Goal: Task Accomplishment & Management: Manage account settings

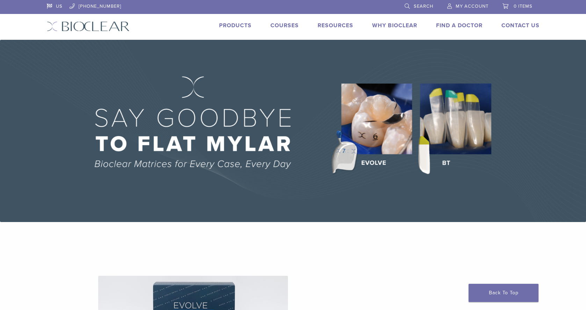
click at [475, 8] on span "My Account" at bounding box center [471, 6] width 33 height 6
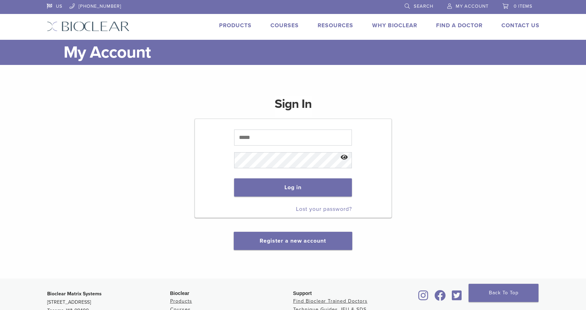
click at [177, 188] on div "Sign In Log in Lost your password? Register a new account" at bounding box center [293, 168] width 492 height 163
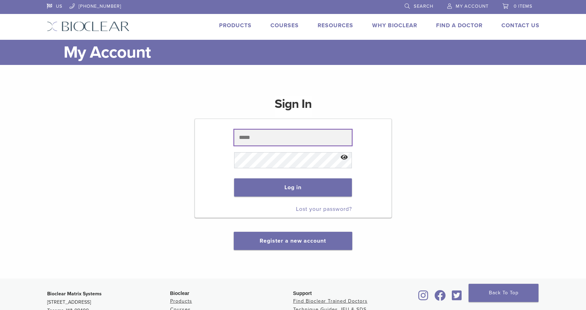
click at [257, 136] on input "text" at bounding box center [293, 138] width 118 height 16
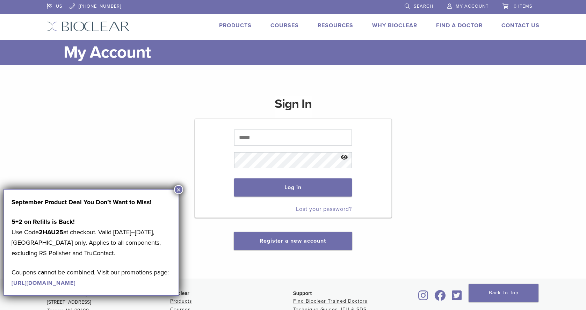
click at [175, 191] on button "×" at bounding box center [178, 189] width 9 height 9
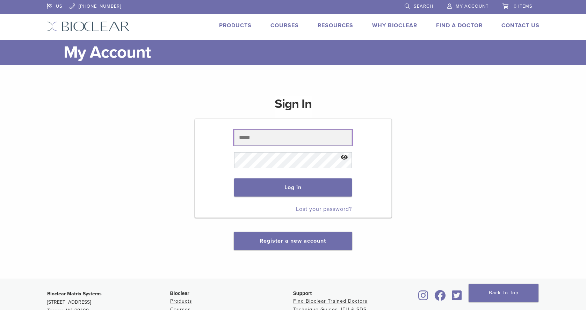
click at [247, 134] on input "text" at bounding box center [293, 138] width 118 height 16
